Goal: Information Seeking & Learning: Learn about a topic

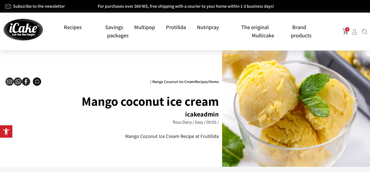
click at [120, 151] on div "Home / Recipes / Mango Coconut Ice Cream Mango coconut ice cream icakeadmin 00:…" at bounding box center [112, 108] width 219 height 111
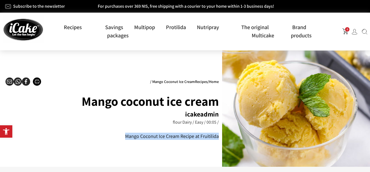
click at [120, 151] on div "Home / Recipes / Mango Coconut Ice Cream Mango coconut ice cream icakeadmin 00:…" at bounding box center [112, 108] width 219 height 111
drag, startPoint x: 120, startPoint y: 151, endPoint x: 99, endPoint y: 152, distance: 20.8
click at [99, 152] on div "Home / Recipes / Mango Coconut Ice Cream Mango coconut ice cream icakeadmin 00:…" at bounding box center [112, 108] width 219 height 111
click at [107, 151] on div "Home / Recipes / Mango Coconut Ice Cream Mango coconut ice cream icakeadmin 00:…" at bounding box center [112, 108] width 219 height 111
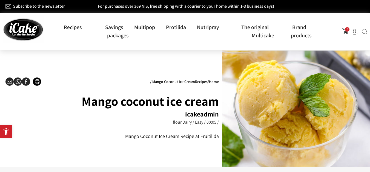
click at [107, 151] on div "Home / Recipes / Mango Coconut Ice Cream Mango coconut ice cream icakeadmin 00:…" at bounding box center [112, 108] width 219 height 111
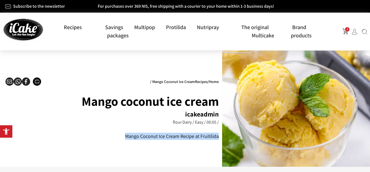
click at [107, 151] on div "Home / Recipes / Mango Coconut Ice Cream Mango coconut ice cream icakeadmin 00:…" at bounding box center [112, 108] width 219 height 111
click at [116, 139] on div "Mango Coconut Ice Cream Recipe at Fruitilida" at bounding box center [112, 135] width 214 height 7
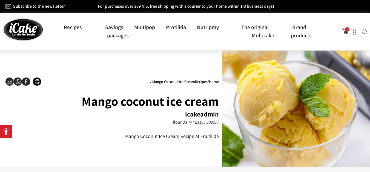
click at [116, 140] on div "Home / Recipes / Mango Coconut Ice Cream Mango coconut ice cream icakeadmin 00:…" at bounding box center [112, 108] width 219 height 111
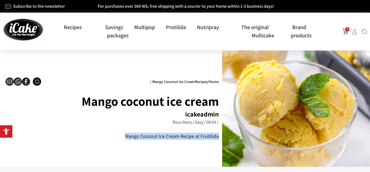
click at [116, 140] on div "Home / Recipes / Mango Coconut Ice Cream Mango coconut ice cream icakeadmin 00:…" at bounding box center [112, 108] width 219 height 111
click at [112, 139] on div at bounding box center [112, 139] width 0 height 0
click at [116, 140] on div "Home / Recipes / Mango Coconut Ice Cream Mango coconut ice cream icakeadmin 00:…" at bounding box center [112, 108] width 219 height 111
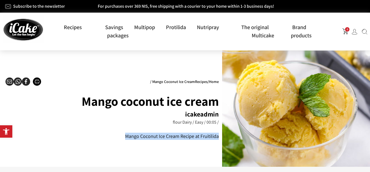
click at [143, 153] on div "Home / Recipes / Mango Coconut Ice Cream Mango coconut ice cream icakeadmin 00:…" at bounding box center [112, 108] width 219 height 111
click at [143, 151] on div "Home / Recipes / Mango Coconut Ice Cream Mango coconut ice cream icakeadmin 00:…" at bounding box center [112, 108] width 219 height 111
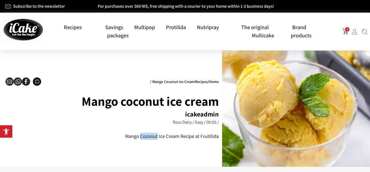
click at [143, 151] on div "Home / Recipes / Mango Coconut Ice Cream Mango coconut ice cream icakeadmin 00:…" at bounding box center [112, 108] width 219 height 111
click at [117, 138] on div "Mango Coconut Ice Cream Recipe at Fruitilida" at bounding box center [112, 135] width 214 height 7
click at [116, 138] on div "Mango Coconut Ice Cream Recipe at Fruitilida" at bounding box center [112, 135] width 214 height 7
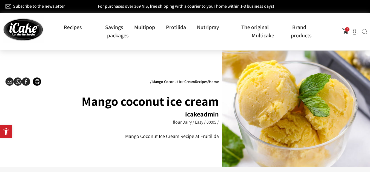
click at [116, 138] on div "Mango Coconut Ice Cream Recipe at Fruitilida" at bounding box center [112, 135] width 214 height 7
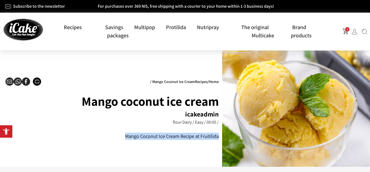
click at [116, 138] on div "Mango Coconut Ice Cream Recipe at Fruitilida" at bounding box center [112, 135] width 214 height 7
click at [117, 139] on div "Mango Coconut Ice Cream Recipe at Fruitilida" at bounding box center [112, 135] width 214 height 7
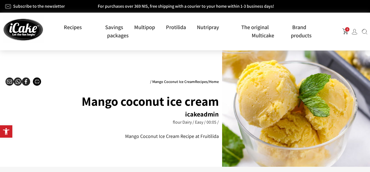
click at [116, 141] on div "Home / Recipes / Mango Coconut Ice Cream Mango coconut ice cream icakeadmin 00:…" at bounding box center [112, 108] width 219 height 111
click at [114, 141] on div "Home / Recipes / Mango Coconut Ice Cream Mango coconut ice cream icakeadmin 00:…" at bounding box center [112, 108] width 219 height 111
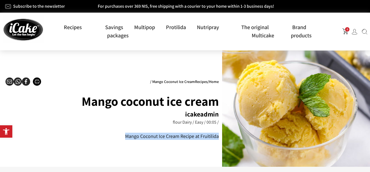
click at [111, 139] on div at bounding box center [111, 139] width 0 height 0
click at [117, 141] on div "Home / Recipes / Mango Coconut Ice Cream Mango coconut ice cream icakeadmin 00:…" at bounding box center [112, 108] width 219 height 111
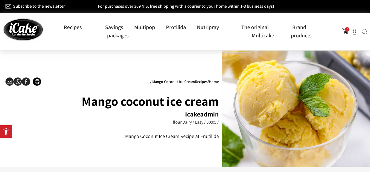
click at [116, 141] on div "Home / Recipes / Mango Coconut Ice Cream Mango coconut ice cream icakeadmin 00:…" at bounding box center [112, 108] width 219 height 111
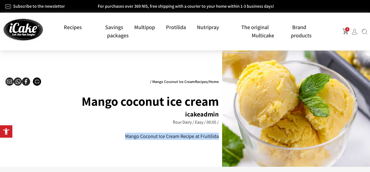
click at [116, 141] on div "Home / Recipes / Mango Coconut Ice Cream Mango coconut ice cream icakeadmin 00:…" at bounding box center [112, 108] width 219 height 111
click at [112, 139] on div at bounding box center [112, 139] width 0 height 0
click at [116, 141] on div "Home / Recipes / Mango Coconut Ice Cream Mango coconut ice cream icakeadmin 00:…" at bounding box center [112, 108] width 219 height 111
click at [117, 141] on div "Home / Recipes / Mango Coconut Ice Cream Mango coconut ice cream icakeadmin 00:…" at bounding box center [112, 108] width 219 height 111
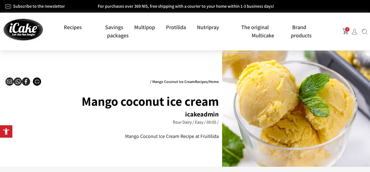
drag, startPoint x: 117, startPoint y: 141, endPoint x: 142, endPoint y: 141, distance: 25.0
click at [125, 141] on div "Home / Recipes / Mango Coconut Ice Cream Mango coconut ice cream icakeadmin 00:…" at bounding box center [112, 108] width 219 height 111
click at [142, 141] on div "Home / Recipes / Mango Coconut Ice Cream Mango coconut ice cream icakeadmin 00:…" at bounding box center [112, 108] width 219 height 111
click at [143, 141] on div "Home / Recipes / Mango Coconut Ice Cream Mango coconut ice cream icakeadmin 00:…" at bounding box center [112, 108] width 219 height 111
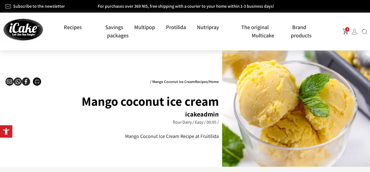
click at [143, 141] on div "Home / Recipes / Mango Coconut Ice Cream Mango coconut ice cream icakeadmin 00:…" at bounding box center [112, 108] width 219 height 111
click at [115, 140] on div "Home / Recipes / Mango Coconut Ice Cream Mango coconut ice cream icakeadmin 00:…" at bounding box center [112, 108] width 219 height 111
click at [115, 137] on div "Mango Coconut Ice Cream Recipe at Fruitilida" at bounding box center [112, 135] width 214 height 7
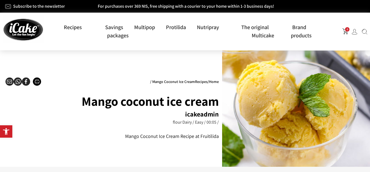
click at [115, 137] on div "Mango Coconut Ice Cream Recipe at Fruitilida" at bounding box center [112, 135] width 214 height 7
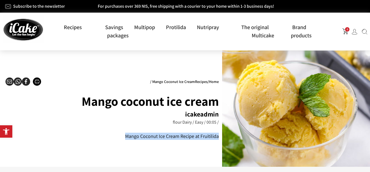
click at [115, 137] on div "Mango Coconut Ice Cream Recipe at Fruitilida" at bounding box center [112, 135] width 214 height 7
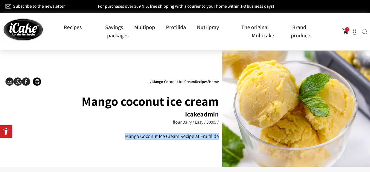
click at [144, 137] on font "Mango Coconut Ice Cream Recipe at Fruitilida" at bounding box center [172, 136] width 94 height 6
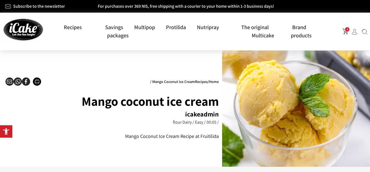
click at [143, 137] on font "Mango Coconut Ice Cream Recipe at Fruitilida" at bounding box center [172, 136] width 94 height 6
click at [115, 136] on div "Mango Coconut Ice Cream Recipe at Fruitilida" at bounding box center [112, 135] width 214 height 7
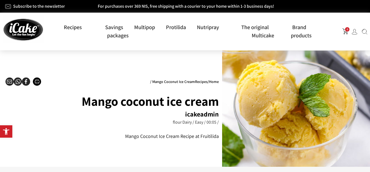
click at [115, 136] on div "Mango Coconut Ice Cream Recipe at Fruitilida" at bounding box center [112, 135] width 214 height 7
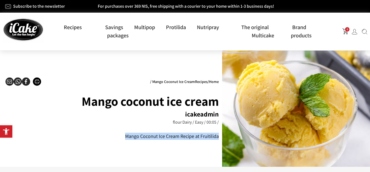
click at [143, 136] on font "Mango Coconut Ice Cream Recipe at Fruitilida" at bounding box center [172, 136] width 94 height 6
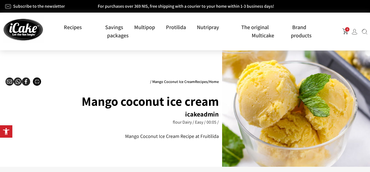
click at [143, 136] on font "Mango Coconut Ice Cream Recipe at Fruitilida" at bounding box center [172, 136] width 94 height 6
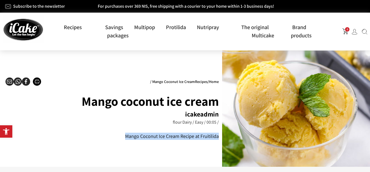
click at [143, 136] on font "Mango Coconut Ice Cream Recipe at Fruitilida" at bounding box center [172, 136] width 94 height 6
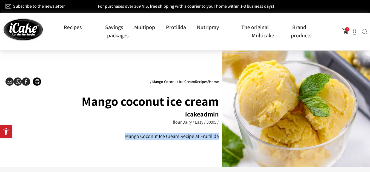
click at [169, 137] on font "Mango Coconut Ice Cream Recipe at Fruitilida" at bounding box center [172, 136] width 94 height 6
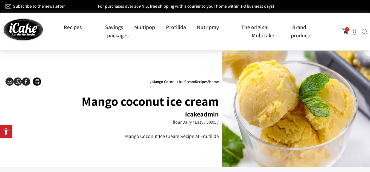
click at [169, 137] on font "Mango Coconut Ice Cream Recipe at Fruitilida" at bounding box center [172, 136] width 94 height 6
click at [115, 137] on div "Mango Coconut Ice Cream Recipe at Fruitilida" at bounding box center [112, 135] width 214 height 7
click at [143, 136] on font "Mango Coconut Ice Cream Recipe at Fruitilida" at bounding box center [172, 136] width 94 height 6
click at [144, 136] on font "Mango Coconut Ice Cream Recipe at Fruitilida" at bounding box center [172, 136] width 94 height 6
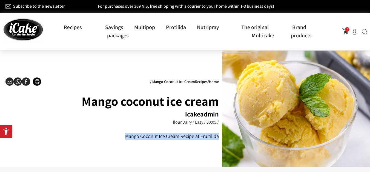
click at [144, 136] on font "Mango Coconut Ice Cream Recipe at Fruitilida" at bounding box center [172, 136] width 94 height 6
click at [143, 137] on font "Mango Coconut Ice Cream Recipe at Fruitilida" at bounding box center [172, 136] width 94 height 6
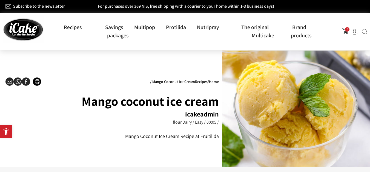
click at [143, 137] on font "Mango Coconut Ice Cream Recipe at Fruitilida" at bounding box center [172, 136] width 94 height 6
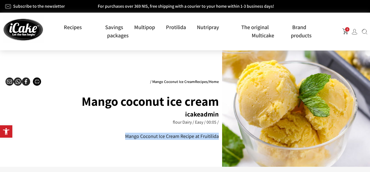
click at [143, 137] on font "Mango Coconut Ice Cream Recipe at Fruitilida" at bounding box center [172, 136] width 94 height 6
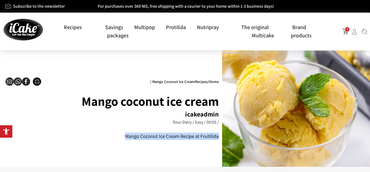
click at [143, 137] on font "Mango Coconut Ice Cream Recipe at Fruitilida" at bounding box center [172, 136] width 94 height 6
click at [116, 137] on div "Mango Coconut Ice Cream Recipe at Fruitilida" at bounding box center [112, 135] width 214 height 7
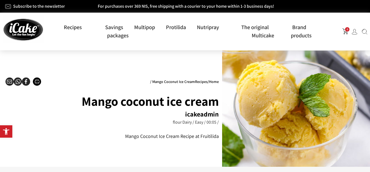
click at [116, 137] on div "Mango Coconut Ice Cream Recipe at Fruitilida" at bounding box center [112, 135] width 214 height 7
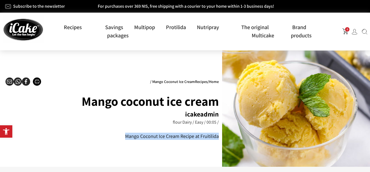
click at [116, 137] on div "Mango Coconut Ice Cream Recipe at Fruitilida" at bounding box center [112, 135] width 214 height 7
click at [171, 137] on font "Mango Coconut Ice Cream Recipe at Fruitilida" at bounding box center [172, 136] width 94 height 6
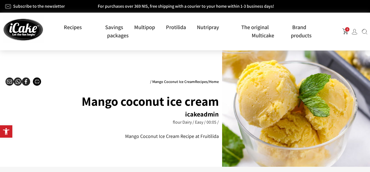
click at [143, 137] on font "Mango Coconut Ice Cream Recipe at Fruitilida" at bounding box center [172, 136] width 94 height 6
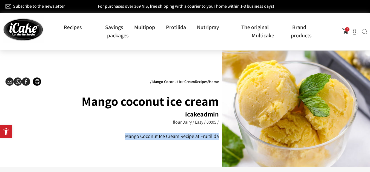
click at [143, 137] on font "Mango Coconut Ice Cream Recipe at Fruitilida" at bounding box center [172, 136] width 94 height 6
click at [143, 136] on font "Mango Coconut Ice Cream Recipe at Fruitilida" at bounding box center [172, 136] width 94 height 6
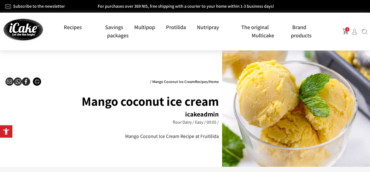
click at [169, 136] on font "Mango Coconut Ice Cream Recipe at Fruitilida" at bounding box center [172, 136] width 94 height 6
click at [170, 137] on font "Mango Coconut Ice Cream Recipe at Fruitilida" at bounding box center [172, 136] width 94 height 6
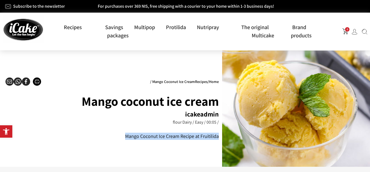
click at [170, 137] on font "Mango Coconut Ice Cream Recipe at Fruitilida" at bounding box center [172, 136] width 94 height 6
click at [171, 136] on font "Mango Coconut Ice Cream Recipe at Fruitilida" at bounding box center [172, 136] width 94 height 6
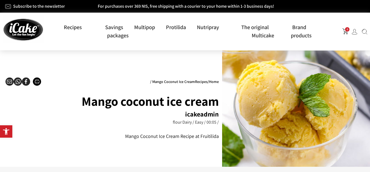
click at [169, 136] on font "Mango Coconut Ice Cream Recipe at Fruitilida" at bounding box center [172, 136] width 94 height 6
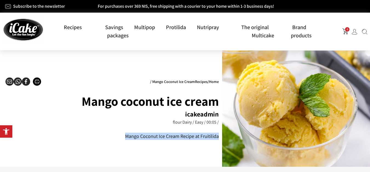
click at [170, 137] on font "Mango Coconut Ice Cream Recipe at Fruitilida" at bounding box center [172, 136] width 94 height 6
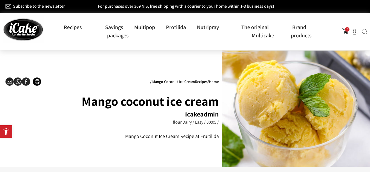
click at [170, 138] on font "Mango Coconut Ice Cream Recipe at Fruitilida" at bounding box center [172, 136] width 94 height 6
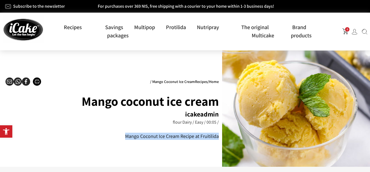
click at [170, 137] on font "Mango Coconut Ice Cream Recipe at Fruitilida" at bounding box center [172, 136] width 94 height 6
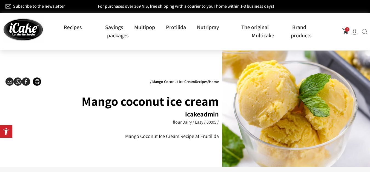
click at [170, 137] on font "Mango Coconut Ice Cream Recipe at Fruitilida" at bounding box center [172, 136] width 94 height 6
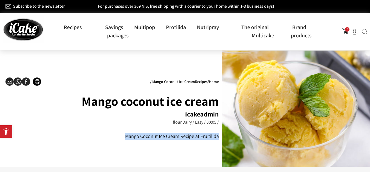
click at [170, 137] on font "Mango Coconut Ice Cream Recipe at Fruitilida" at bounding box center [172, 136] width 94 height 6
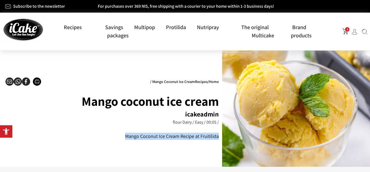
click at [170, 137] on font "Mango Coconut Ice Cream Recipe at Fruitilida" at bounding box center [172, 136] width 94 height 6
click at [169, 137] on font "Mango Coconut Ice Cream Recipe at Fruitilida" at bounding box center [172, 136] width 94 height 6
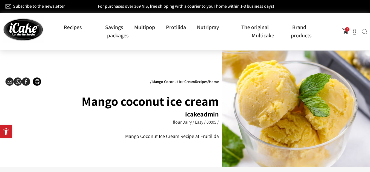
click at [169, 137] on font "Mango Coconut Ice Cream Recipe at Fruitilida" at bounding box center [172, 136] width 94 height 6
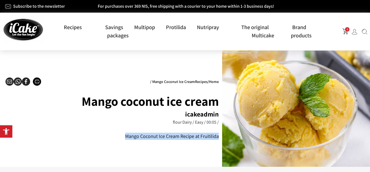
click at [142, 137] on font "Mango Coconut Ice Cream Recipe at Fruitilida" at bounding box center [172, 136] width 94 height 6
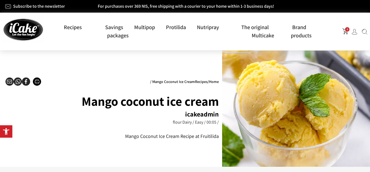
click at [143, 138] on font "Mango Coconut Ice Cream Recipe at Fruitilida" at bounding box center [172, 136] width 94 height 6
click at [170, 137] on font "Mango Coconut Ice Cream Recipe at Fruitilida" at bounding box center [172, 136] width 94 height 6
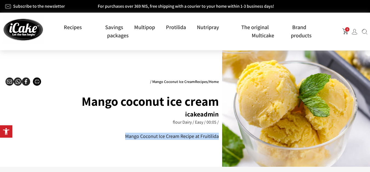
click at [142, 137] on font "Mango Coconut Ice Cream Recipe at Fruitilida" at bounding box center [172, 136] width 94 height 6
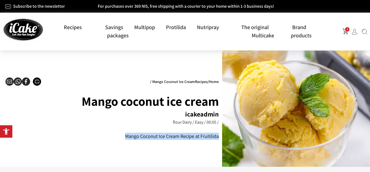
click at [142, 137] on font "Mango Coconut Ice Cream Recipe at Fruitilida" at bounding box center [172, 136] width 94 height 6
click at [143, 136] on font "Mango Coconut Ice Cream Recipe at Fruitilida" at bounding box center [172, 136] width 94 height 6
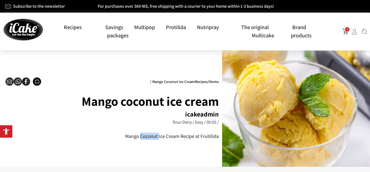
click at [143, 136] on font "Mango Coconut Ice Cream Recipe at Fruitilida" at bounding box center [172, 136] width 94 height 6
click at [30, 136] on div "Mango Coconut Ice Cream Recipe at Fruitilida" at bounding box center [112, 135] width 214 height 7
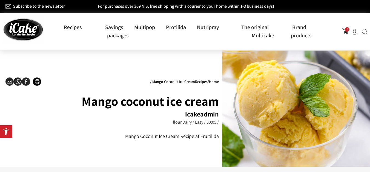
click at [144, 98] on font "Mango coconut ice cream" at bounding box center [150, 101] width 137 height 16
click at [28, 97] on h1 "Mango coconut ice cream" at bounding box center [112, 100] width 214 height 19
click at [15, 98] on h1 "Mango coconut ice cream" at bounding box center [112, 100] width 214 height 19
drag, startPoint x: 15, startPoint y: 98, endPoint x: 47, endPoint y: 98, distance: 31.8
click at [47, 98] on h1 "Mango coconut ice cream" at bounding box center [112, 100] width 214 height 19
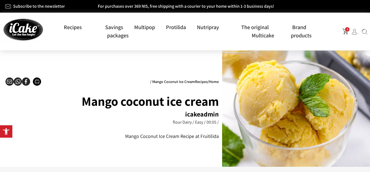
click at [144, 98] on font "Mango coconut ice cream" at bounding box center [150, 101] width 137 height 16
click at [27, 98] on h1 "Mango coconut ice cream" at bounding box center [112, 100] width 214 height 19
click at [15, 98] on h1 "Mango coconut ice cream" at bounding box center [112, 100] width 214 height 19
click at [143, 98] on font "Mango coconut ice cream" at bounding box center [150, 101] width 137 height 16
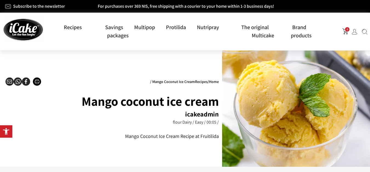
click at [143, 98] on font "Mango coconut ice cream" at bounding box center [150, 101] width 137 height 16
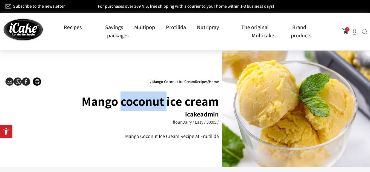
click at [143, 98] on font "Mango coconut ice cream" at bounding box center [150, 101] width 137 height 16
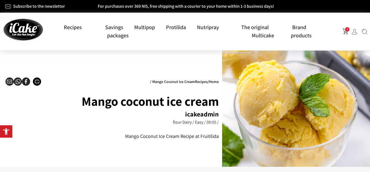
click at [28, 99] on h1 "Mango coconut ice cream" at bounding box center [112, 100] width 214 height 19
click at [15, 98] on h1 "Mango coconut ice cream" at bounding box center [112, 100] width 214 height 19
click at [28, 98] on h1 "Mango coconut ice cream" at bounding box center [112, 100] width 214 height 19
click at [27, 132] on div "Mango Coconut Ice Cream Recipe at Fruitilida" at bounding box center [112, 131] width 214 height 15
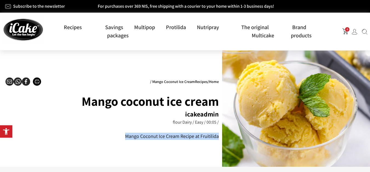
click at [27, 132] on div "Mango Coconut Ice Cream Recipe at Fruitilida" at bounding box center [112, 131] width 214 height 15
click at [24, 125] on div at bounding box center [24, 125] width 0 height 0
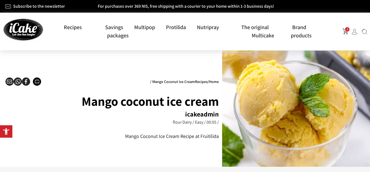
click at [28, 98] on h1 "Mango coconut ice cream" at bounding box center [112, 100] width 214 height 19
click at [28, 138] on div "Mango Coconut Ice Cream Recipe at Fruitilida" at bounding box center [112, 135] width 214 height 7
click at [15, 98] on h1 "Mango coconut ice cream" at bounding box center [112, 100] width 214 height 19
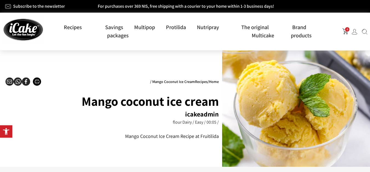
click at [15, 98] on h1 "Mango coconut ice cream" at bounding box center [112, 100] width 214 height 19
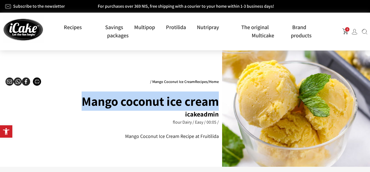
click at [15, 98] on h1 "Mango coconut ice cream" at bounding box center [112, 100] width 214 height 19
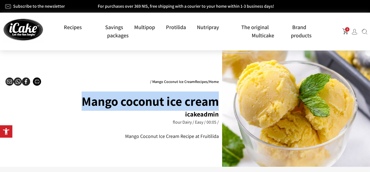
click at [28, 97] on h1 "Mango coconut ice cream" at bounding box center [112, 100] width 214 height 19
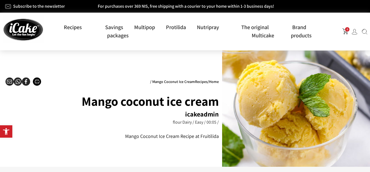
click at [15, 98] on h1 "Mango coconut ice cream" at bounding box center [112, 100] width 214 height 19
click at [15, 139] on div "Mango Coconut Ice Cream Recipe at Fruitilida" at bounding box center [112, 135] width 214 height 7
click at [28, 139] on div "Mango Coconut Ice Cream Recipe at Fruitilida" at bounding box center [112, 135] width 214 height 7
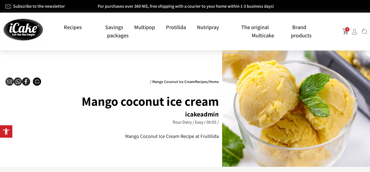
click at [28, 139] on div "Mango Coconut Ice Cream Recipe at Fruitilida" at bounding box center [112, 135] width 214 height 7
click at [28, 98] on h1 "Mango coconut ice cream" at bounding box center [112, 100] width 214 height 19
click at [15, 98] on h1 "Mango coconut ice cream" at bounding box center [112, 100] width 214 height 19
click at [15, 139] on div "Mango Coconut Ice Cream Recipe at Fruitilida" at bounding box center [112, 135] width 214 height 7
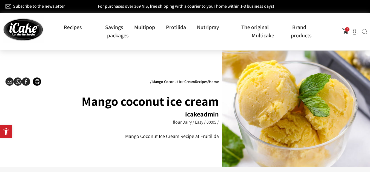
click at [15, 139] on div "Mango Coconut Ice Cream Recipe at Fruitilida" at bounding box center [112, 135] width 214 height 7
click at [15, 138] on div "Mango Coconut Ice Cream Recipe at Fruitilida" at bounding box center [112, 135] width 214 height 7
click at [144, 140] on div "Home / Recipes / Mango Coconut Ice Cream Mango coconut ice cream icakeadmin 00:…" at bounding box center [112, 108] width 219 height 111
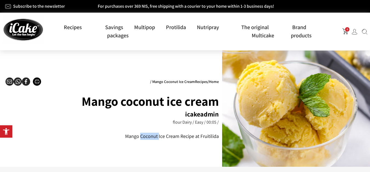
click at [143, 138] on font "Mango Coconut Ice Cream Recipe at Fruitilida" at bounding box center [172, 136] width 94 height 6
click at [115, 138] on div "Mango Coconut Ice Cream Recipe at Fruitilida" at bounding box center [112, 135] width 214 height 7
click at [143, 139] on font "Mango Coconut Ice Cream Recipe at Fruitilida" at bounding box center [172, 136] width 94 height 6
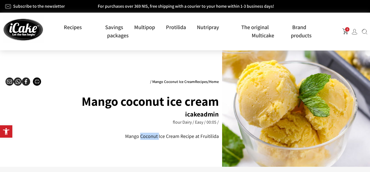
click at [142, 137] on font "Mango Coconut Ice Cream Recipe at Fruitilida" at bounding box center [172, 136] width 94 height 6
click at [143, 138] on font "Mango Coconut Ice Cream Recipe at Fruitilida" at bounding box center [172, 136] width 94 height 6
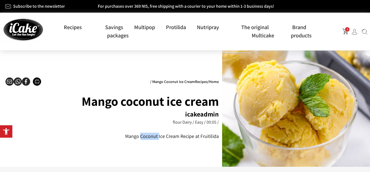
click at [143, 138] on font "Mango Coconut Ice Cream Recipe at Fruitilida" at bounding box center [172, 136] width 94 height 6
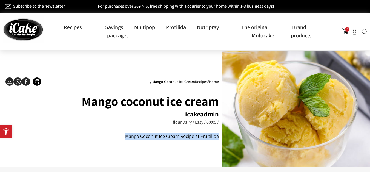
click at [143, 138] on font "Mango Coconut Ice Cream Recipe at Fruitilida" at bounding box center [172, 136] width 94 height 6
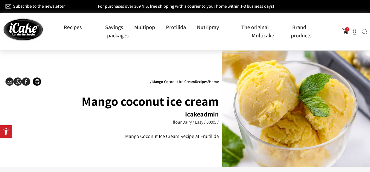
click at [15, 138] on div "Mango Coconut Ice Cream Recipe at Fruitilida" at bounding box center [112, 135] width 214 height 7
click at [143, 139] on div "Mango Coconut Ice Cream Recipe at Fruitilida" at bounding box center [112, 135] width 214 height 7
click at [143, 138] on font "Mango Coconut Ice Cream Recipe at Fruitilida" at bounding box center [172, 136] width 94 height 6
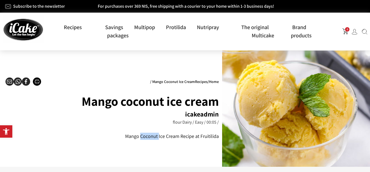
click at [15, 139] on div "Mango Coconut Ice Cream Recipe at Fruitilida" at bounding box center [112, 135] width 214 height 7
click at [143, 138] on font "Mango Coconut Ice Cream Recipe at Fruitilida" at bounding box center [172, 136] width 94 height 6
click at [15, 138] on div "Mango Coconut Ice Cream Recipe at Fruitilida" at bounding box center [112, 135] width 214 height 7
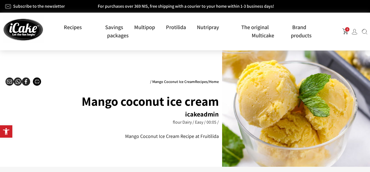
drag, startPoint x: 15, startPoint y: 138, endPoint x: 144, endPoint y: 138, distance: 128.6
click at [47, 138] on div "Mango Coconut Ice Cream Recipe at Fruitilida" at bounding box center [112, 135] width 214 height 7
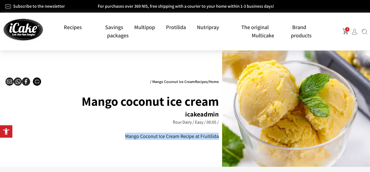
click at [144, 138] on font "Mango Coconut Ice Cream Recipe at Fruitilida" at bounding box center [172, 136] width 94 height 6
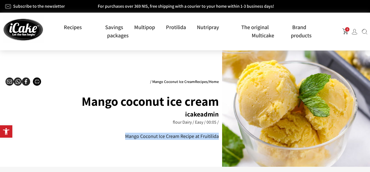
click at [143, 138] on font "Mango Coconut Ice Cream Recipe at Fruitilida" at bounding box center [172, 136] width 94 height 6
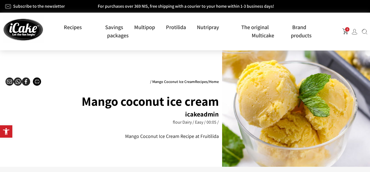
click at [143, 138] on font "Mango Coconut Ice Cream Recipe at Fruitilida" at bounding box center [172, 136] width 94 height 6
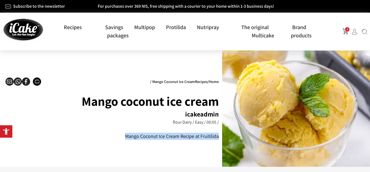
click at [15, 138] on div "Mango Coconut Ice Cream Recipe at Fruitilida" at bounding box center [112, 135] width 214 height 7
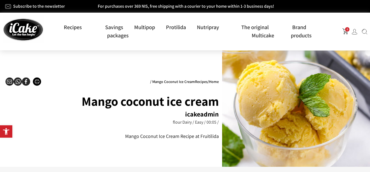
click at [15, 138] on div "Mango Coconut Ice Cream Recipe at Fruitilida" at bounding box center [112, 135] width 214 height 7
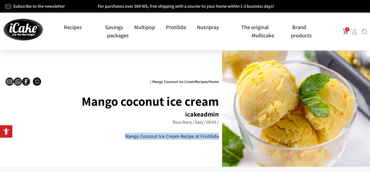
click at [15, 138] on div "Mango Coconut Ice Cream Recipe at Fruitilida" at bounding box center [112, 135] width 214 height 7
click at [143, 139] on font "Mango Coconut Ice Cream Recipe at Fruitilida" at bounding box center [172, 136] width 94 height 6
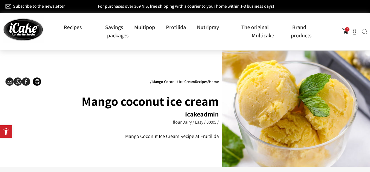
click at [143, 139] on font "Mango Coconut Ice Cream Recipe at Fruitilida" at bounding box center [172, 136] width 94 height 6
click at [16, 138] on div "Mango Coconut Ice Cream Recipe at Fruitilida" at bounding box center [112, 135] width 214 height 7
click at [143, 138] on font "Mango Coconut Ice Cream Recipe at Fruitilida" at bounding box center [172, 136] width 94 height 6
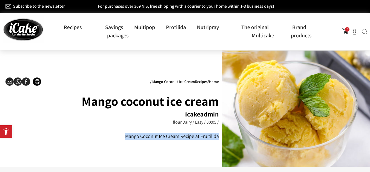
click at [143, 138] on font "Mango Coconut Ice Cream Recipe at Fruitilida" at bounding box center [172, 136] width 94 height 6
drag, startPoint x: 143, startPoint y: 138, endPoint x: 132, endPoint y: 138, distance: 11.0
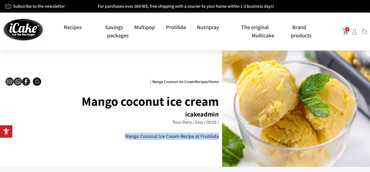
click at [132, 138] on font "Mango Coconut Ice Cream Recipe at Fruitilida" at bounding box center [172, 136] width 94 height 6
click at [143, 138] on font "Mango Coconut Ice Cream Recipe at Fruitilida" at bounding box center [172, 136] width 94 height 6
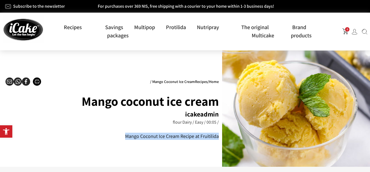
click at [143, 138] on font "Mango Coconut Ice Cream Recipe at Fruitilida" at bounding box center [172, 136] width 94 height 6
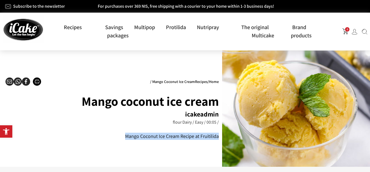
click at [143, 138] on font "Mango Coconut Ice Cream Recipe at Fruitilida" at bounding box center [172, 136] width 94 height 6
drag, startPoint x: 143, startPoint y: 138, endPoint x: 110, endPoint y: 138, distance: 33.2
click at [110, 138] on div "Mango Coconut Ice Cream Recipe at Fruitilida" at bounding box center [112, 135] width 214 height 7
click at [143, 138] on font "Mango Coconut Ice Cream Recipe at Fruitilida" at bounding box center [172, 136] width 94 height 6
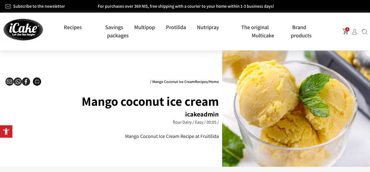
click at [143, 138] on font "Mango Coconut Ice Cream Recipe at Fruitilida" at bounding box center [172, 136] width 94 height 6
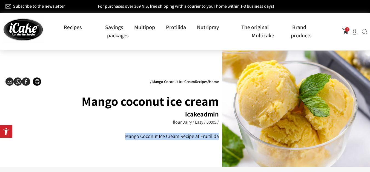
click at [143, 138] on font "Mango Coconut Ice Cream Recipe at Fruitilida" at bounding box center [172, 136] width 94 height 6
click at [115, 138] on div "Mango Coconut Ice Cream Recipe at Fruitilida" at bounding box center [112, 135] width 214 height 7
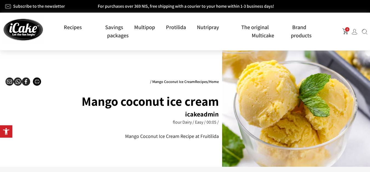
click at [143, 138] on font "Mango Coconut Ice Cream Recipe at Fruitilida" at bounding box center [172, 136] width 94 height 6
click at [29, 139] on div "Mango Coconut Ice Cream Recipe at Fruitilida" at bounding box center [112, 135] width 214 height 7
click at [16, 138] on div "Mango Coconut Ice Cream Recipe at Fruitilida" at bounding box center [112, 135] width 214 height 7
click at [170, 132] on div "Mango Coconut Ice Cream Recipe at Fruitilida" at bounding box center [112, 131] width 214 height 15
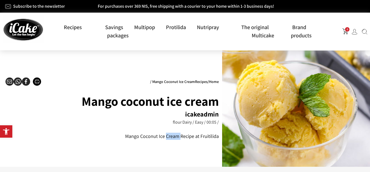
click at [166, 125] on div at bounding box center [166, 125] width 0 height 0
